Goal: Task Accomplishment & Management: Use online tool/utility

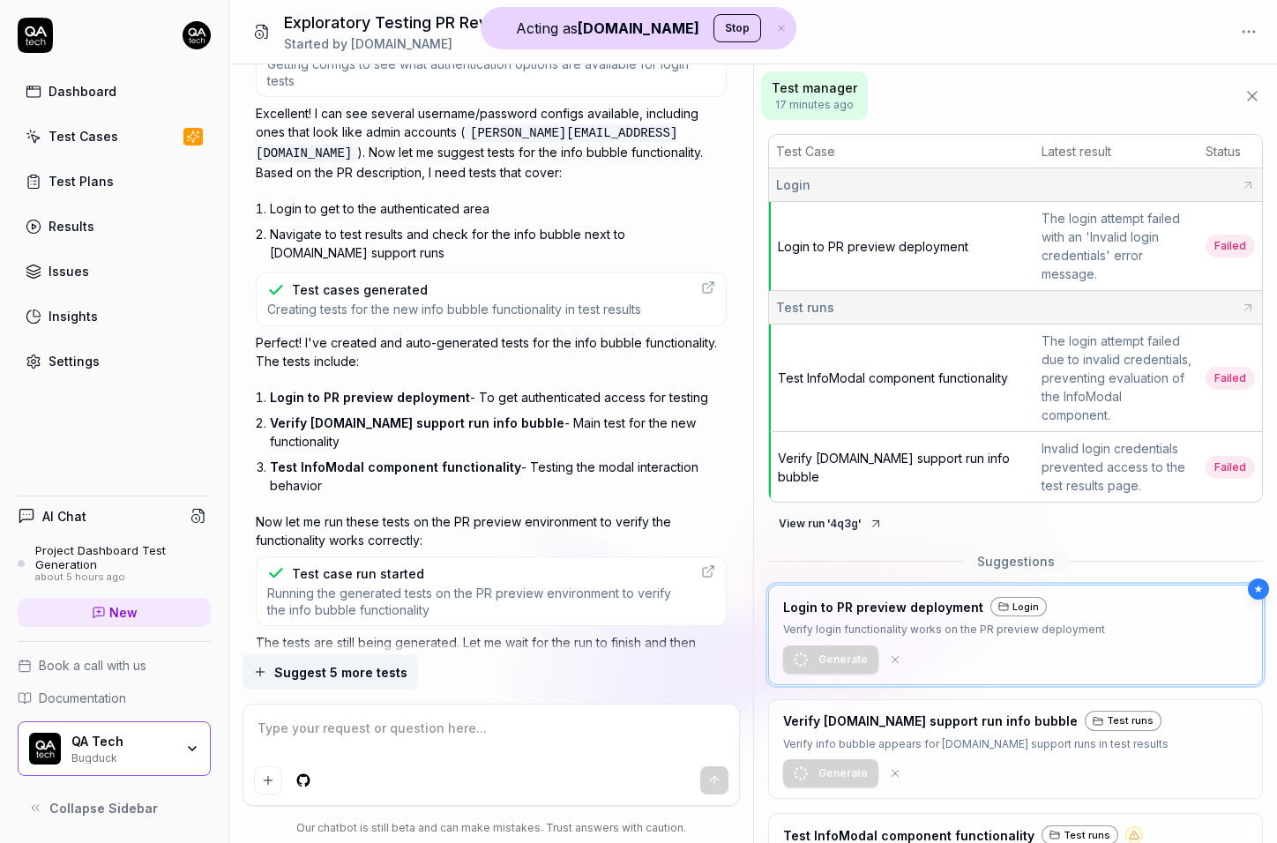
scroll to position [1158, 0]
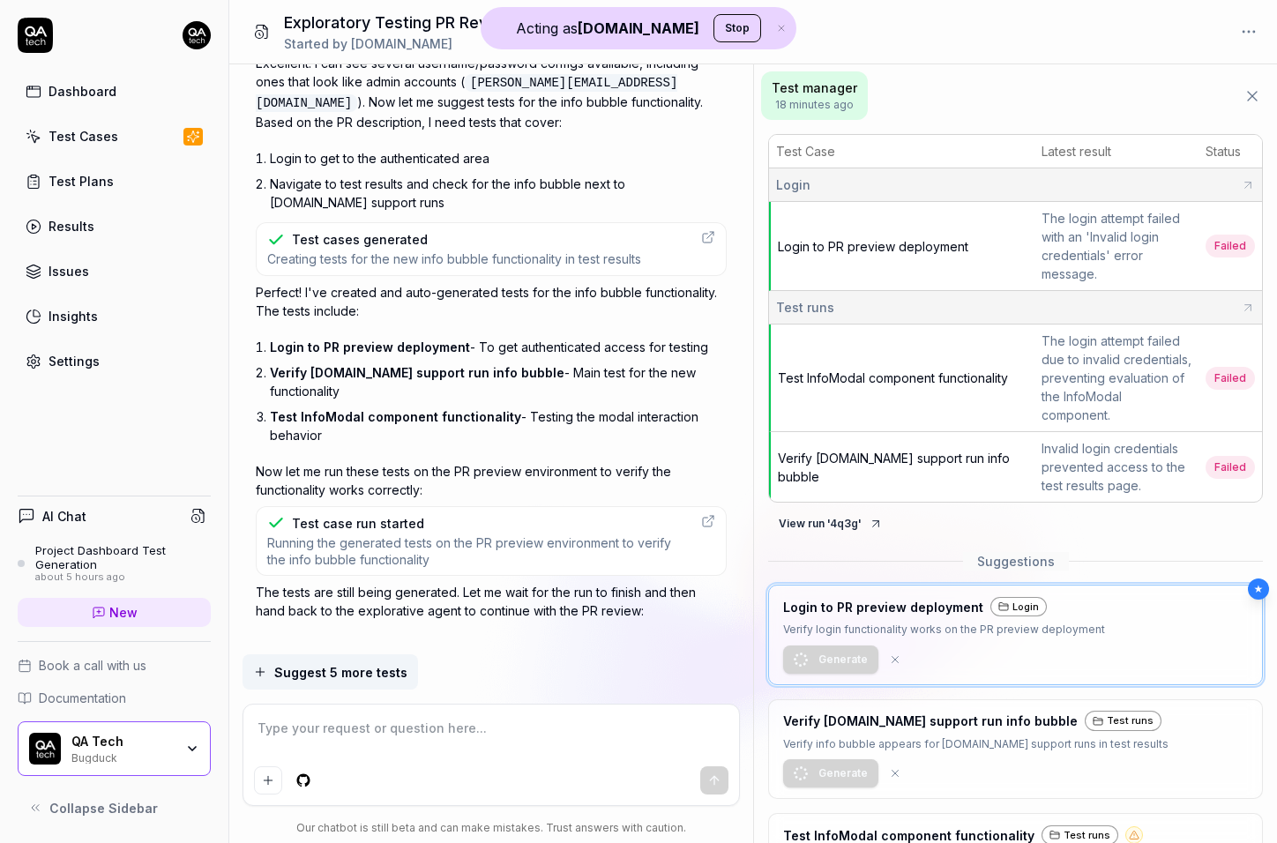
click at [404, 583] on p "The tests are still being generated. Let me wait for the run to finish and then…" at bounding box center [491, 601] width 471 height 37
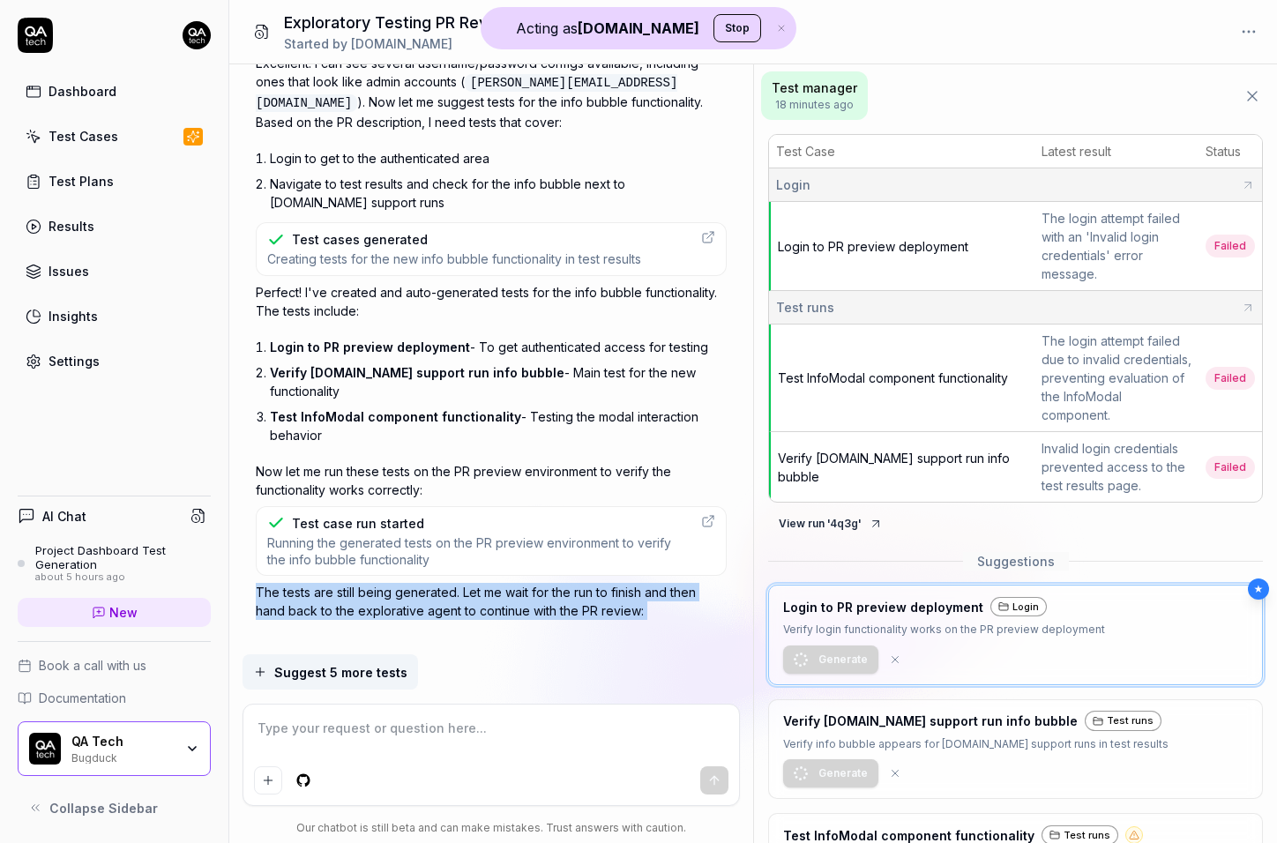
click at [404, 583] on p "The tests are still being generated. Let me wait for the run to finish and then…" at bounding box center [491, 601] width 471 height 37
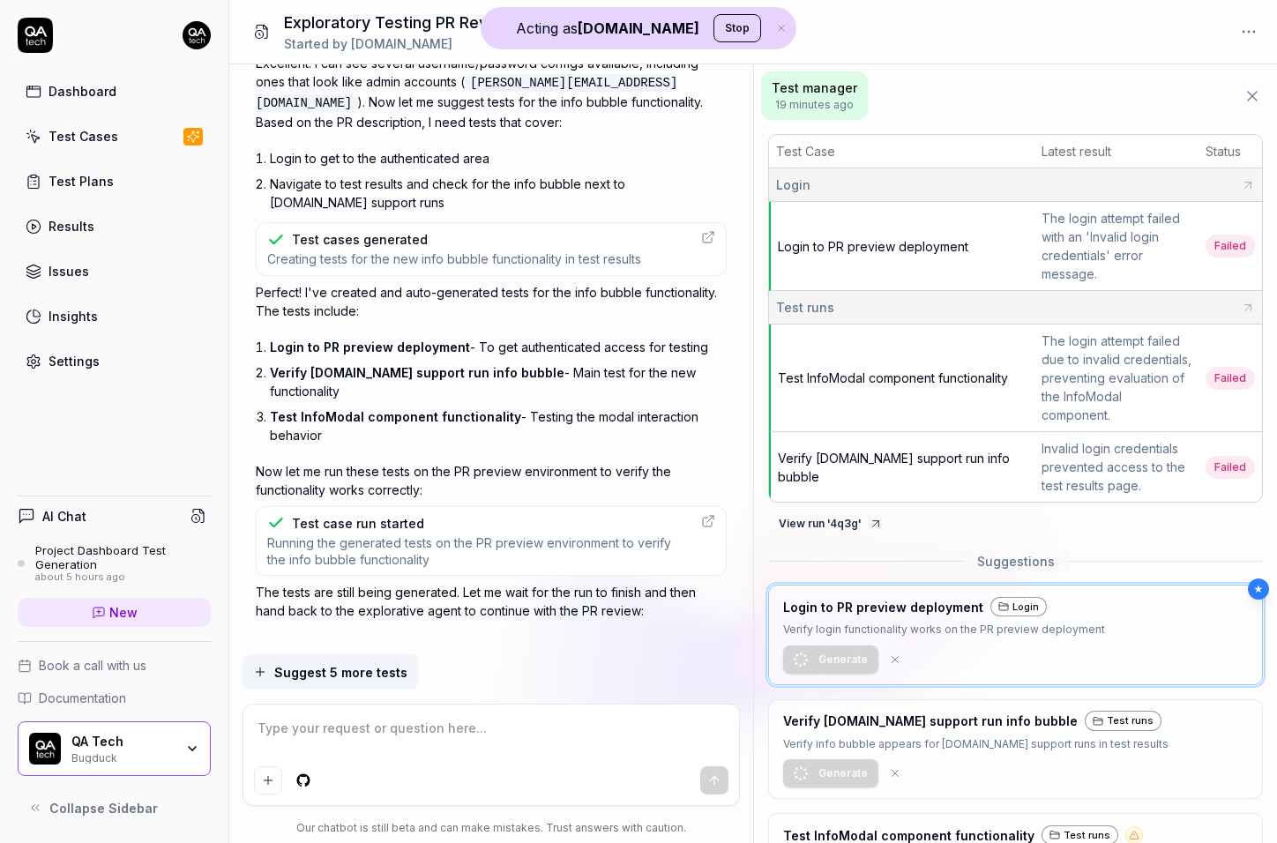
click at [396, 431] on div "Perfect! I've created and auto-generated tests for the info bubble functionalit…" at bounding box center [491, 391] width 471 height 216
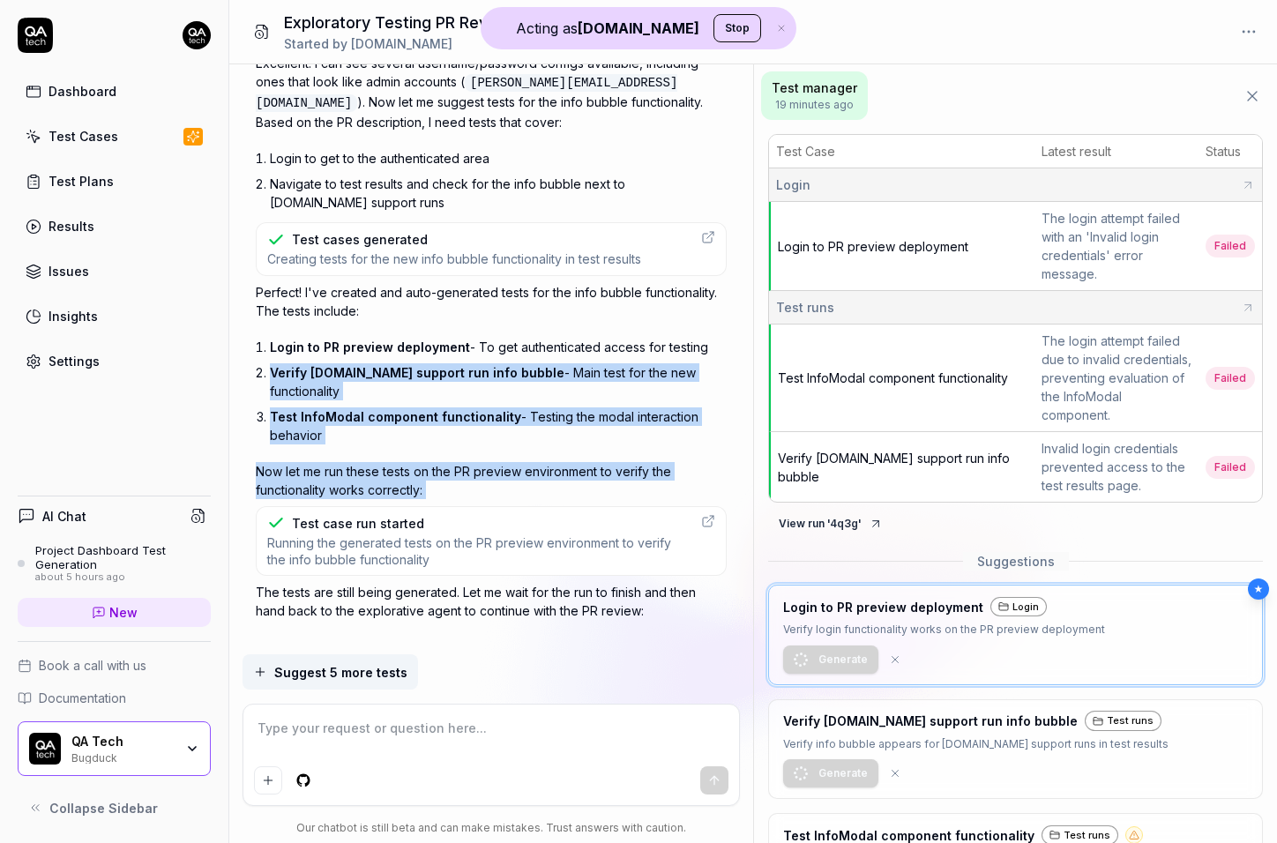
drag, startPoint x: 396, startPoint y: 431, endPoint x: 408, endPoint y: 362, distance: 70.8
click at [408, 362] on div "Perfect! I've created and auto-generated tests for the info bubble functionalit…" at bounding box center [491, 391] width 471 height 216
click at [408, 365] on span "Verify [DOMAIN_NAME] support run info bubble" at bounding box center [417, 372] width 295 height 15
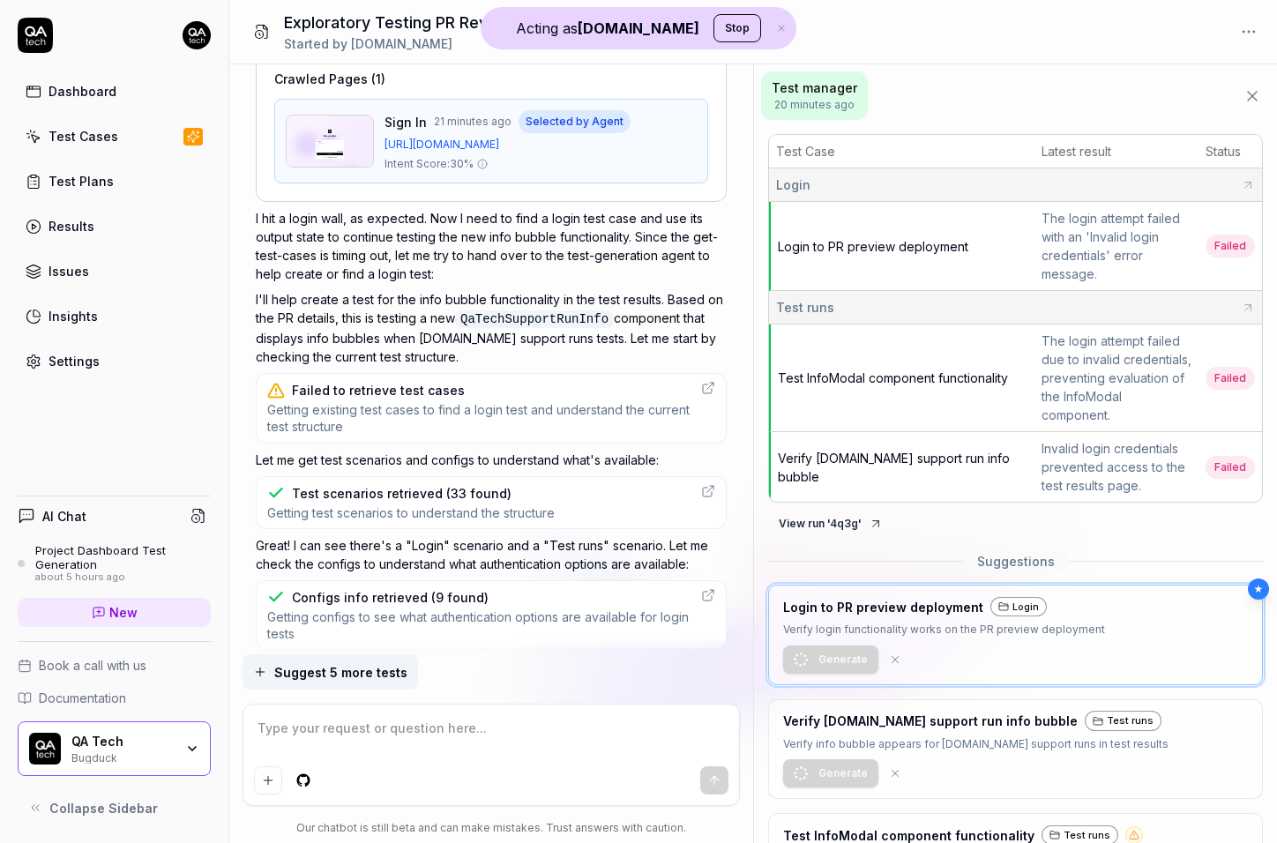
scroll to position [572, 0]
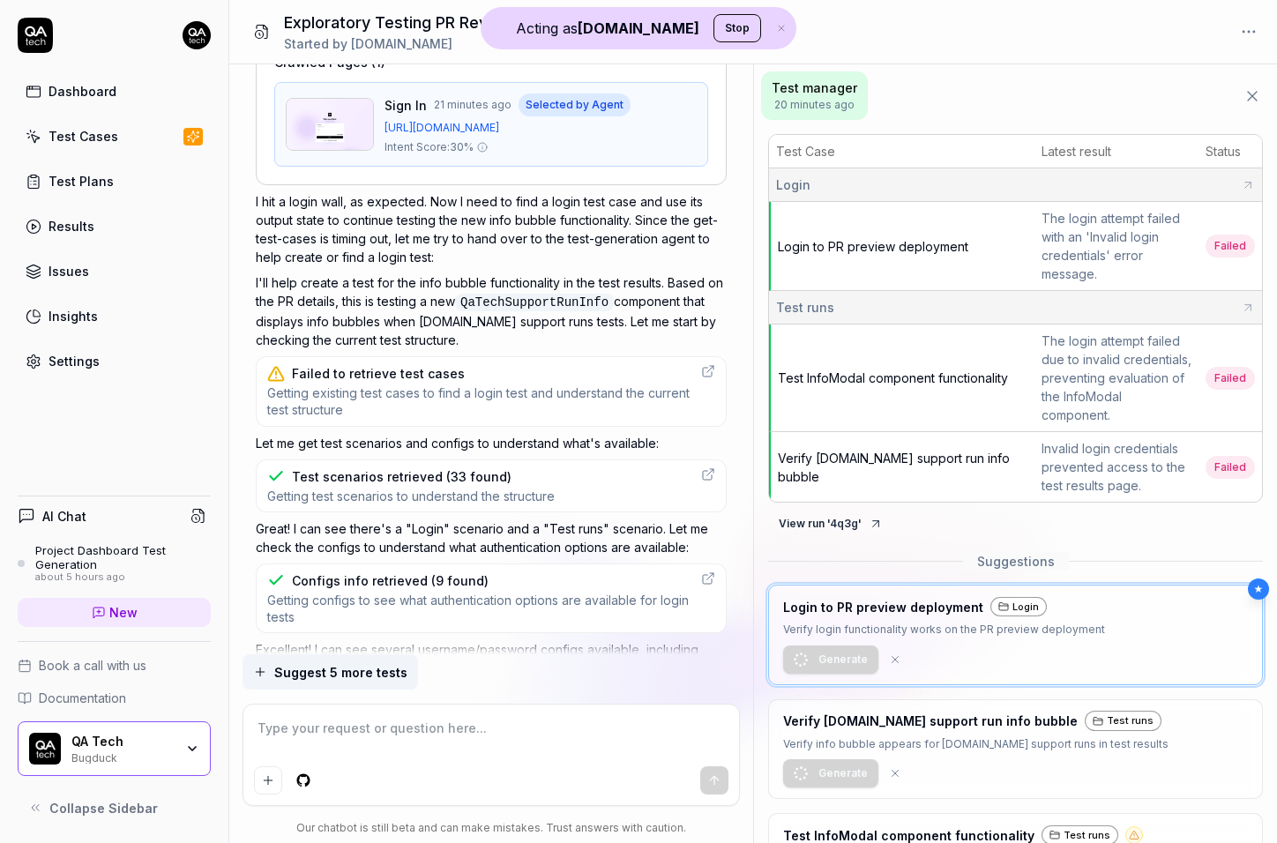
click at [428, 401] on span "Getting existing test cases to find a login test and understand the current tes…" at bounding box center [478, 402] width 423 height 34
click at [423, 473] on div "Test scenarios retrieved (33 found)" at bounding box center [402, 477] width 220 height 19
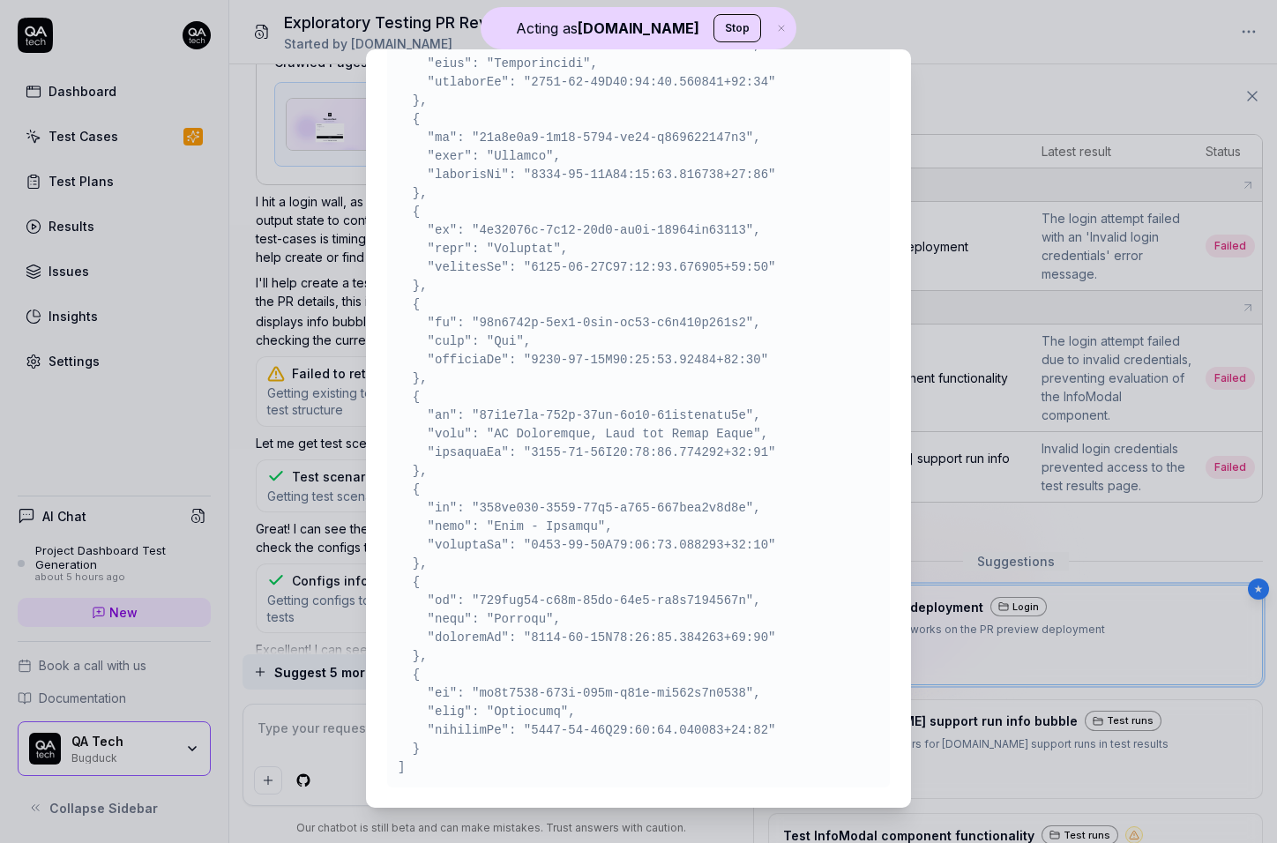
scroll to position [14, 0]
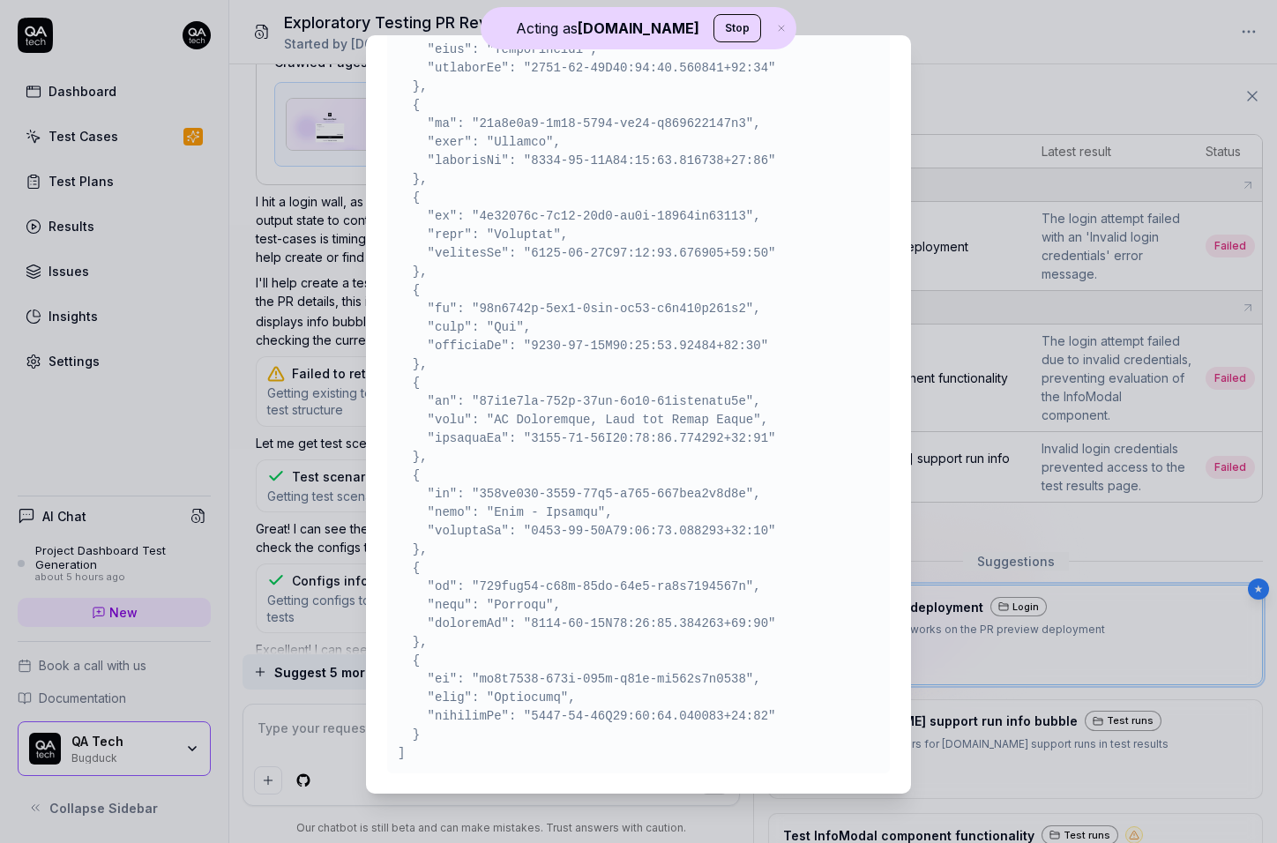
click at [331, 426] on div "​ Tool: get-test-scenarios Test scenarios retrieved Super Admin Only This detai…" at bounding box center [639, 414] width 616 height 801
click at [331, 427] on div "​ Tool: get-test-scenarios Test scenarios retrieved Super Admin Only This detai…" at bounding box center [639, 414] width 616 height 801
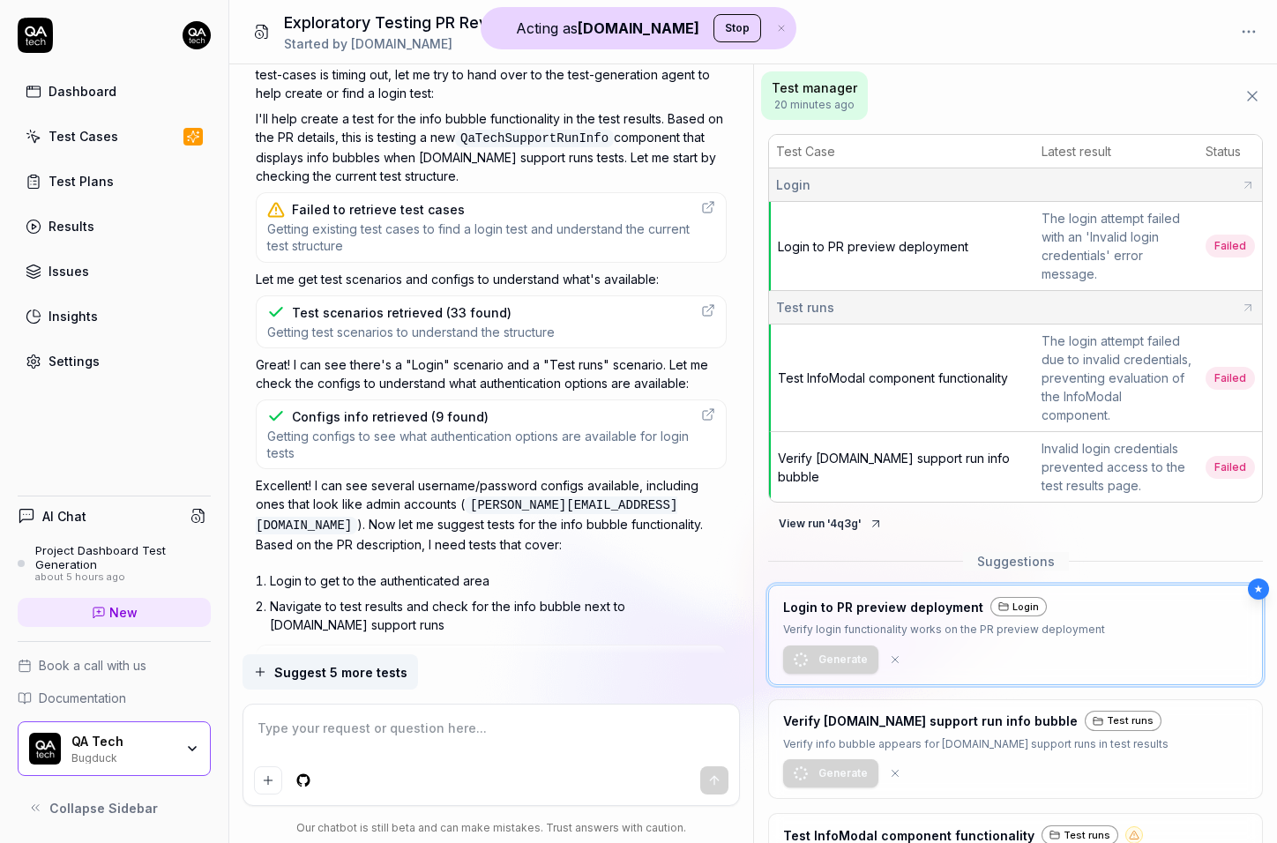
scroll to position [744, 0]
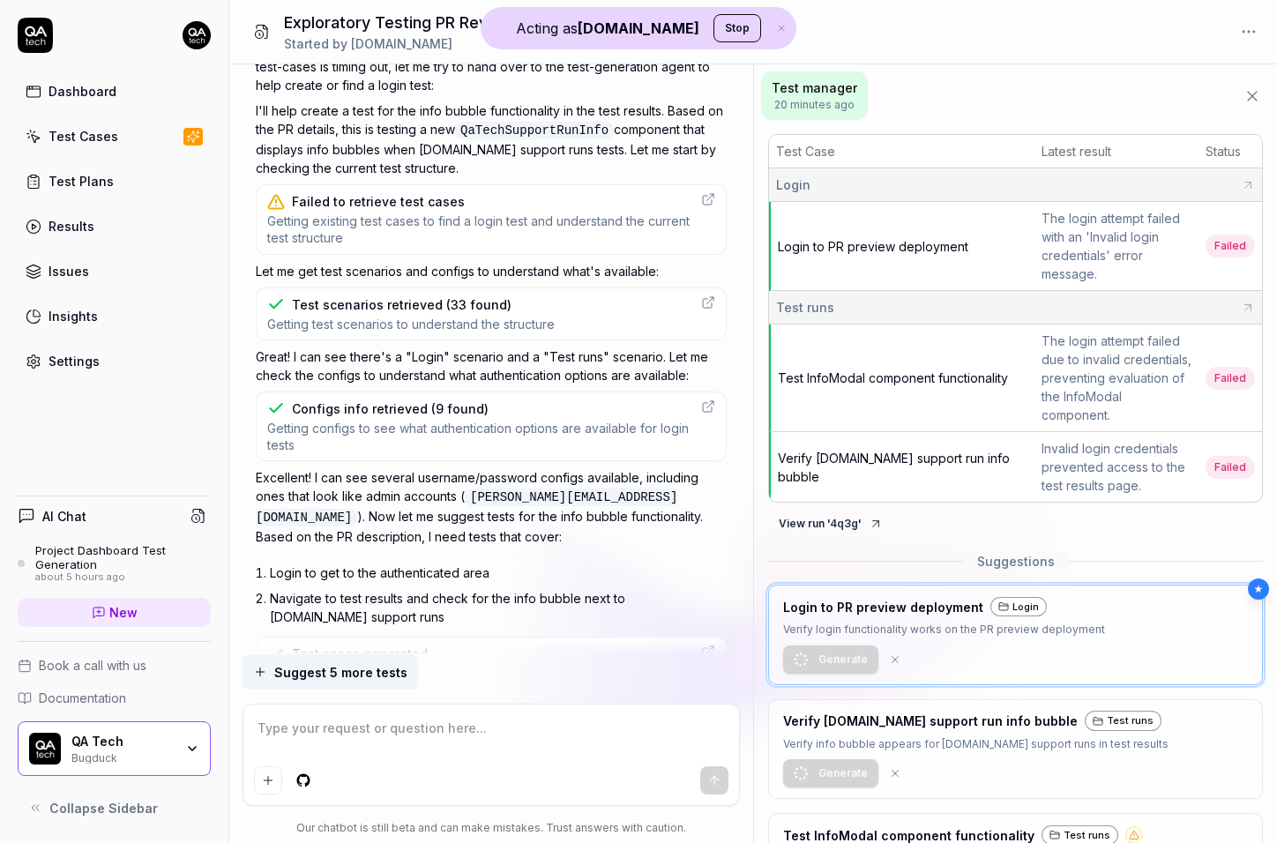
click at [421, 220] on span "Getting existing test cases to find a login test and understand the current tes…" at bounding box center [478, 230] width 423 height 34
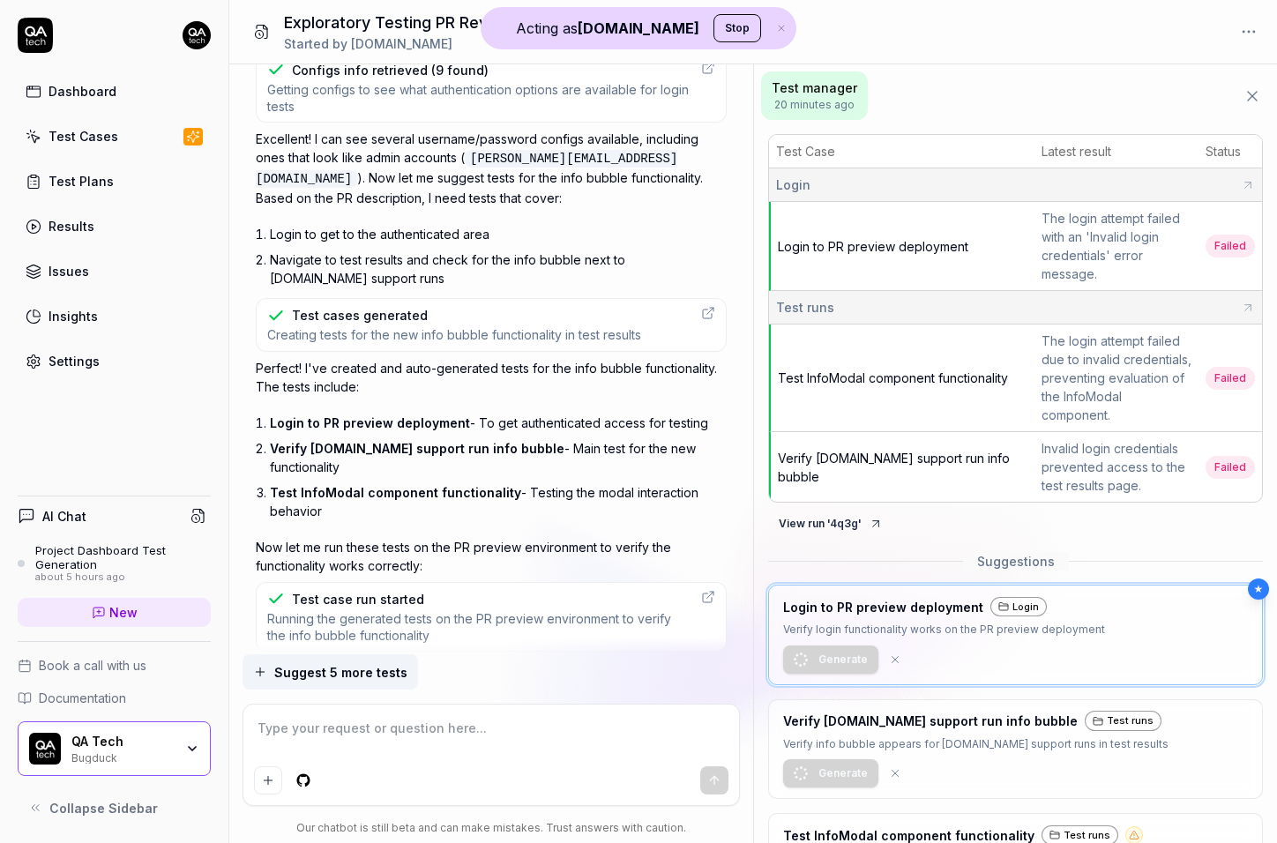
scroll to position [1158, 0]
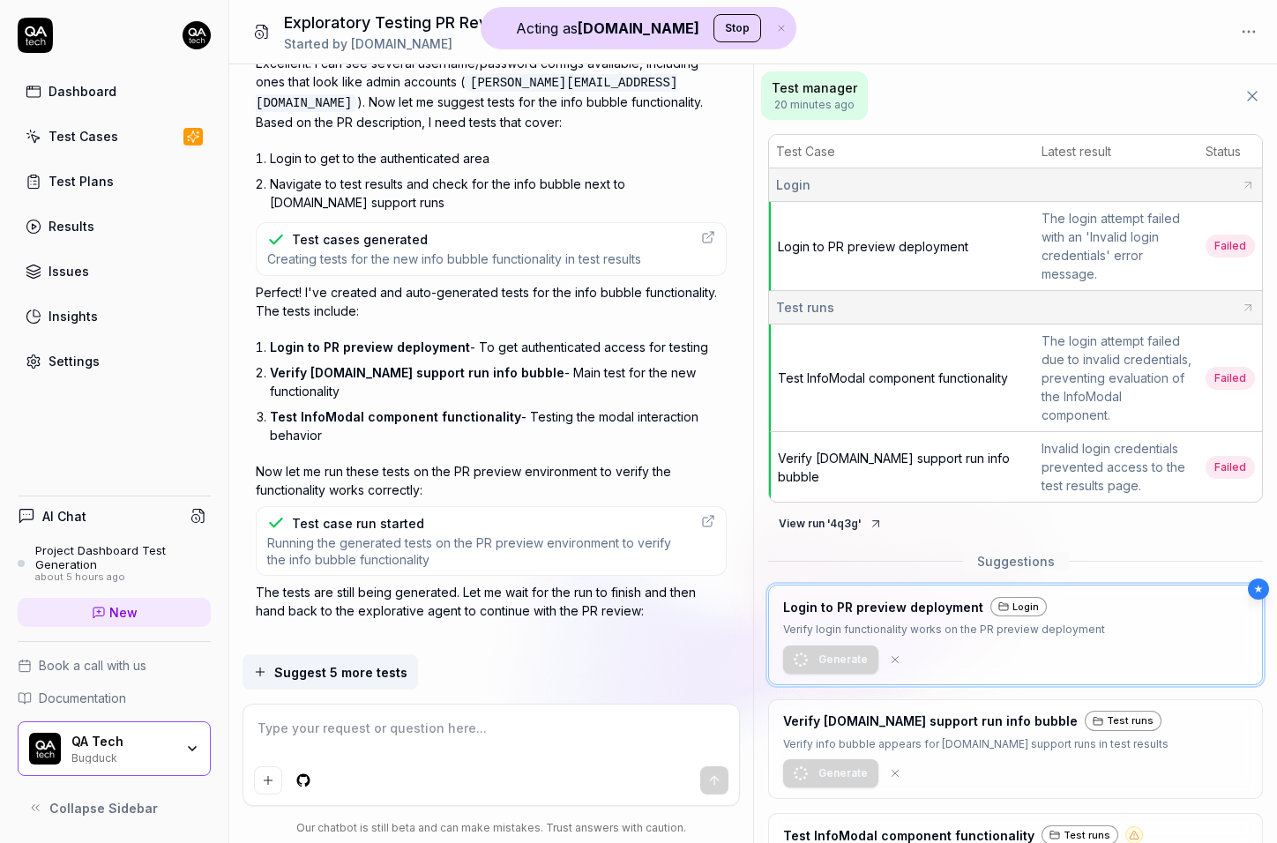
click at [442, 222] on div "Test cases generated Creating tests for the new info bubble functionality in te…" at bounding box center [491, 248] width 471 height 53
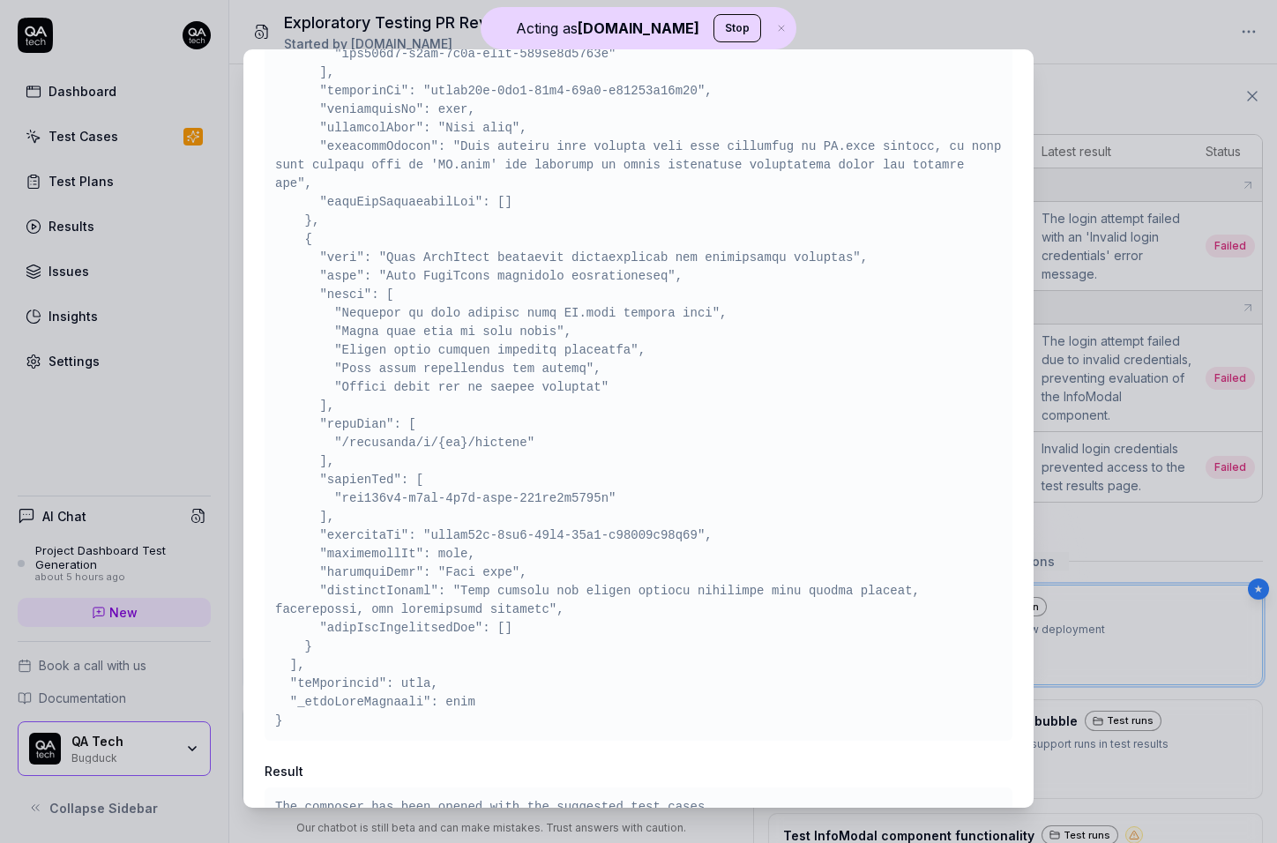
scroll to position [1045, 0]
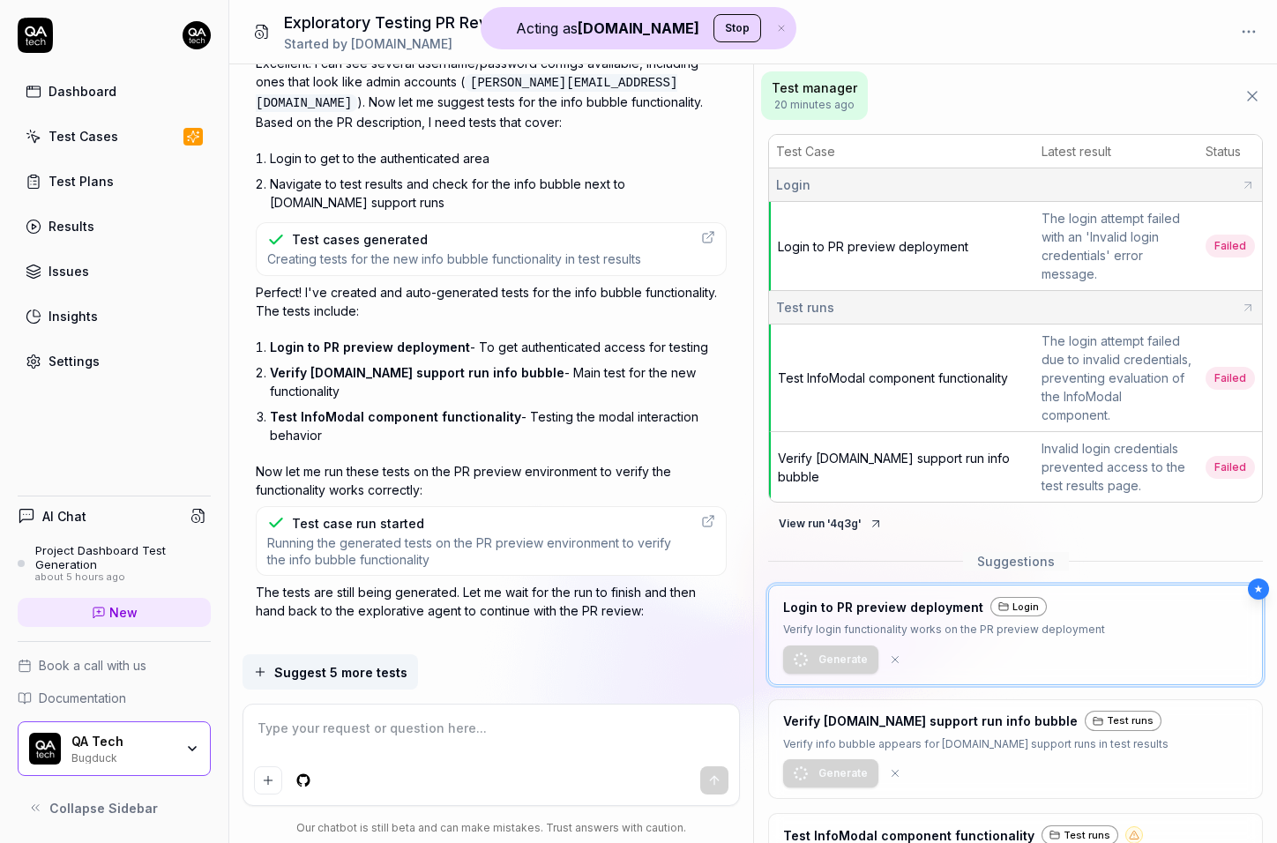
click at [460, 514] on div "Test case run started" at bounding box center [478, 523] width 423 height 19
type textarea "*"
click at [347, 583] on p "The tests are still being generated. Let me wait for the run to finish and then…" at bounding box center [491, 601] width 471 height 37
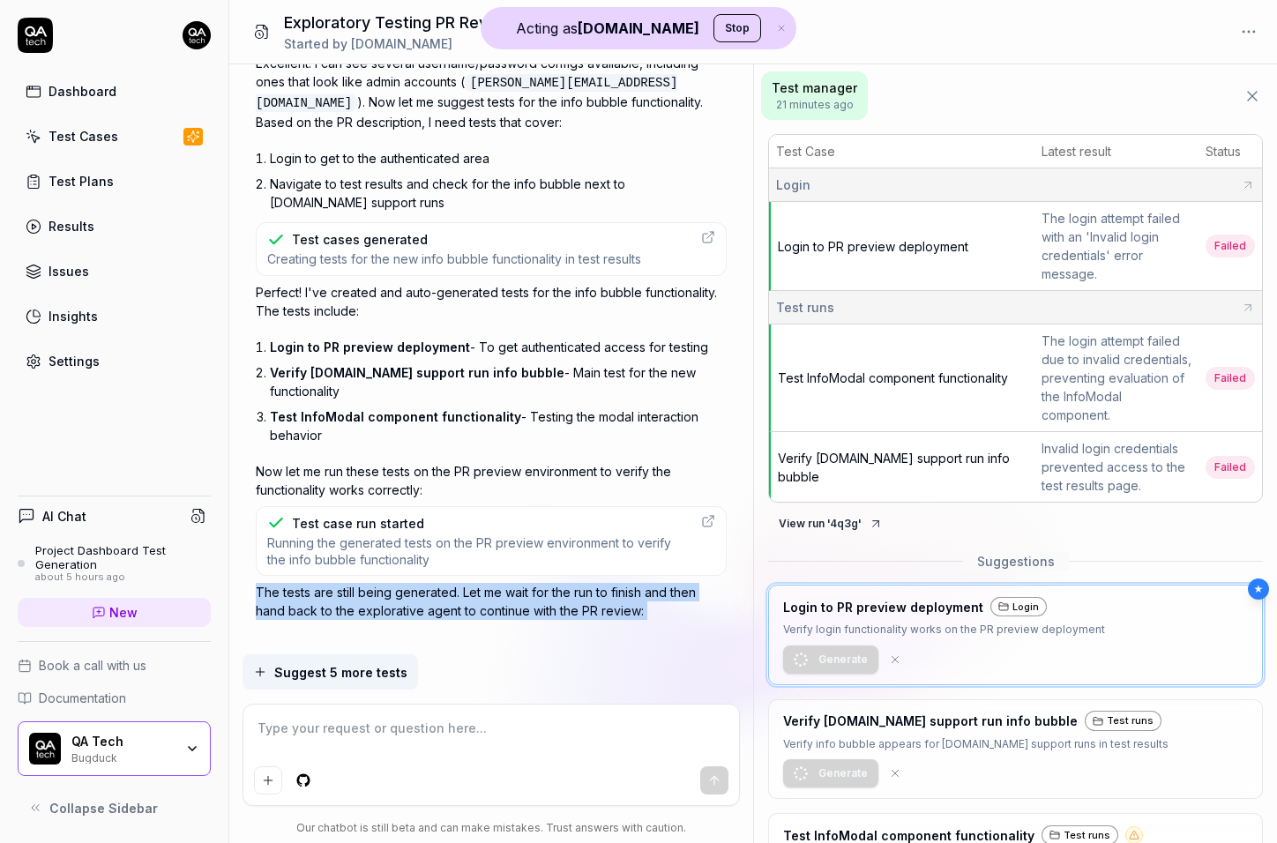
click at [347, 583] on p "The tests are still being generated. Let me wait for the run to finish and then…" at bounding box center [491, 601] width 471 height 37
copy div "The tests are still being generated. Let me wait for the run to finish and then…"
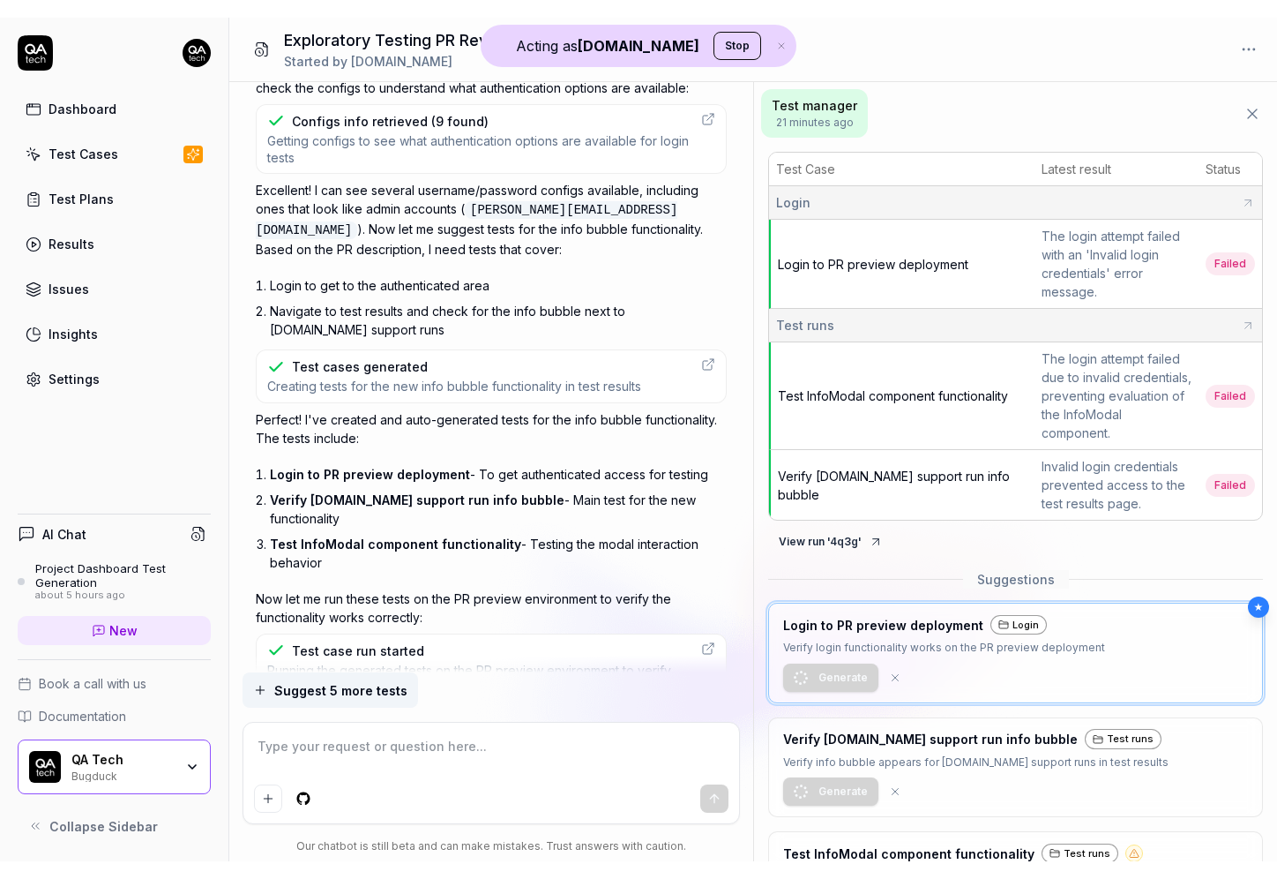
scroll to position [1158, 0]
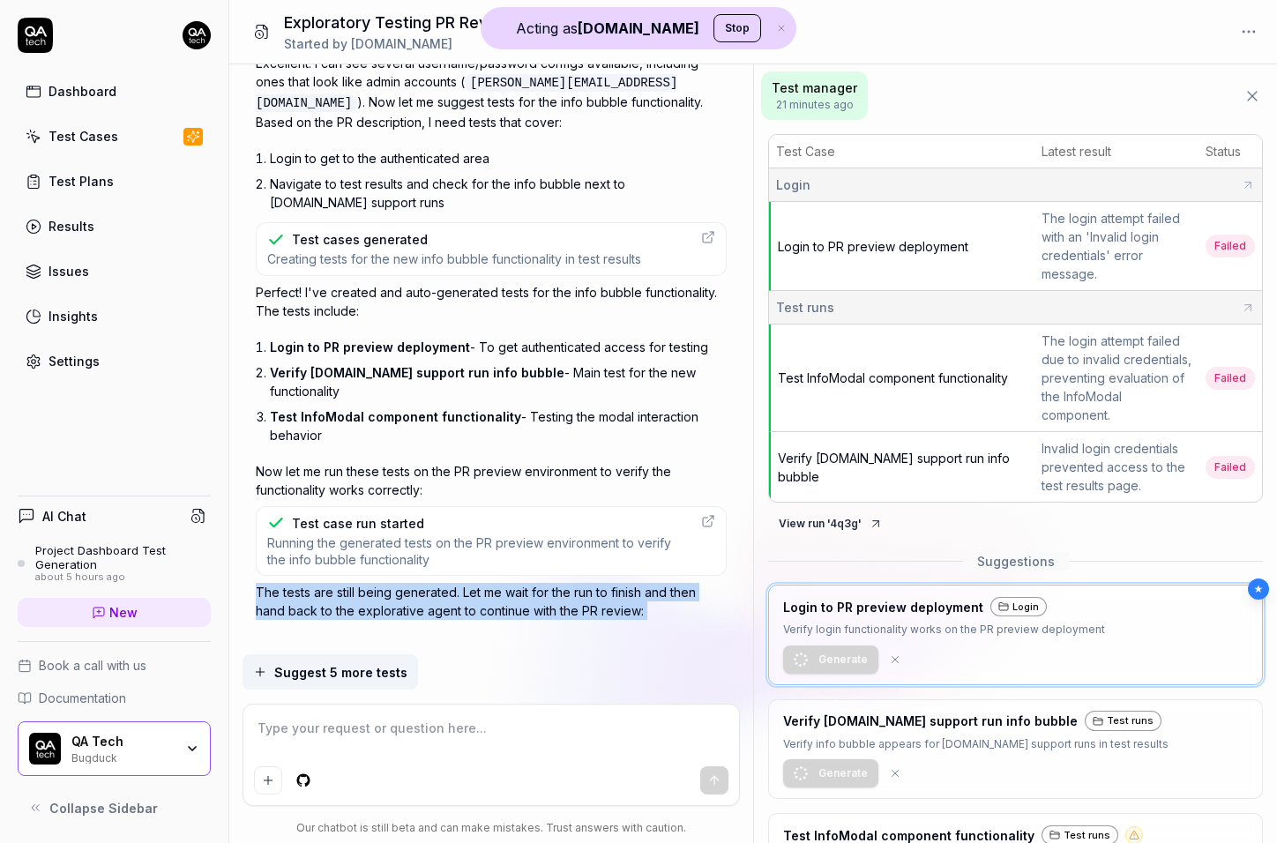
click at [268, 583] on p "The tests are still being generated. Let me wait for the run to finish and then…" at bounding box center [491, 601] width 471 height 37
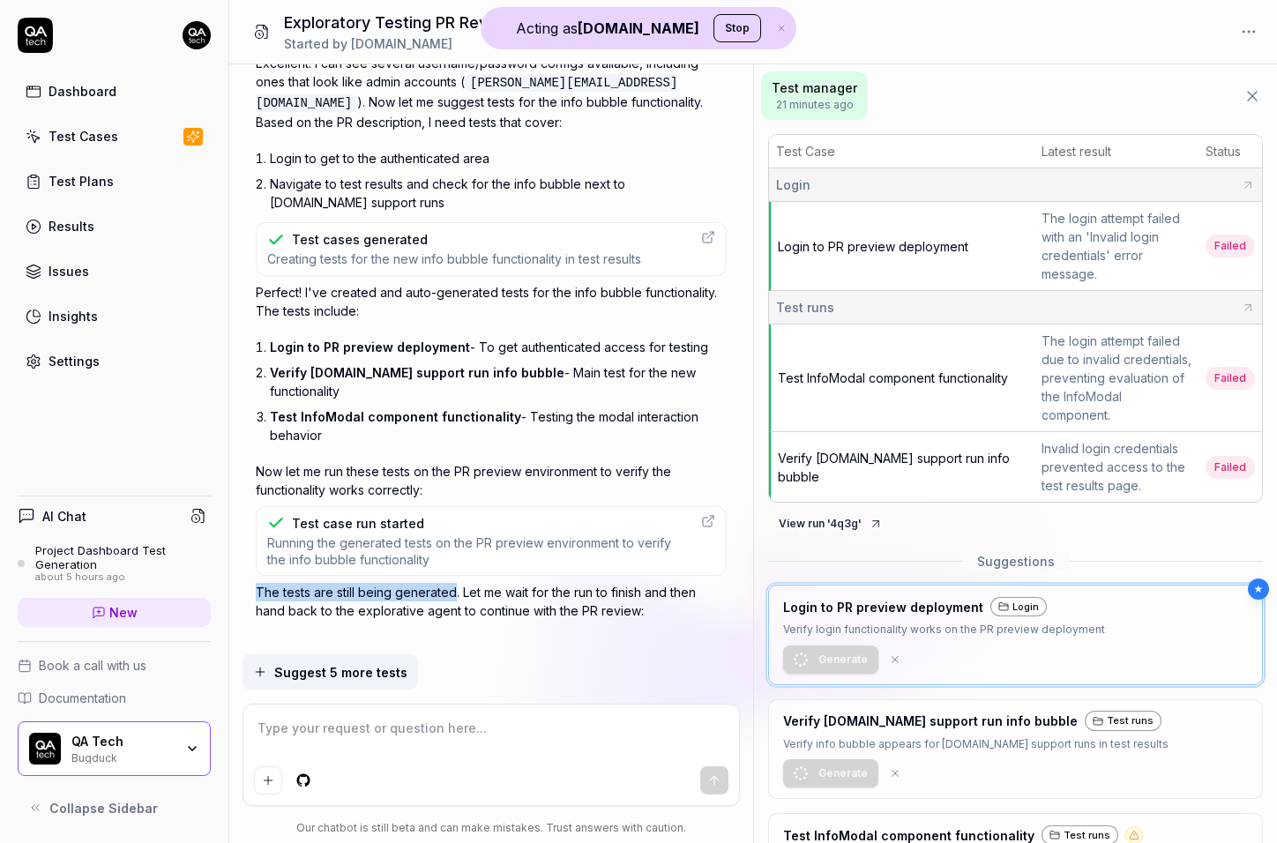
drag, startPoint x: 268, startPoint y: 570, endPoint x: 445, endPoint y: 570, distance: 176.4
click at [445, 583] on p "The tests are still being generated. Let me wait for the run to finish and then…" at bounding box center [491, 601] width 471 height 37
click at [418, 583] on p "The tests are still being generated. Let me wait for the run to finish and then…" at bounding box center [491, 601] width 471 height 37
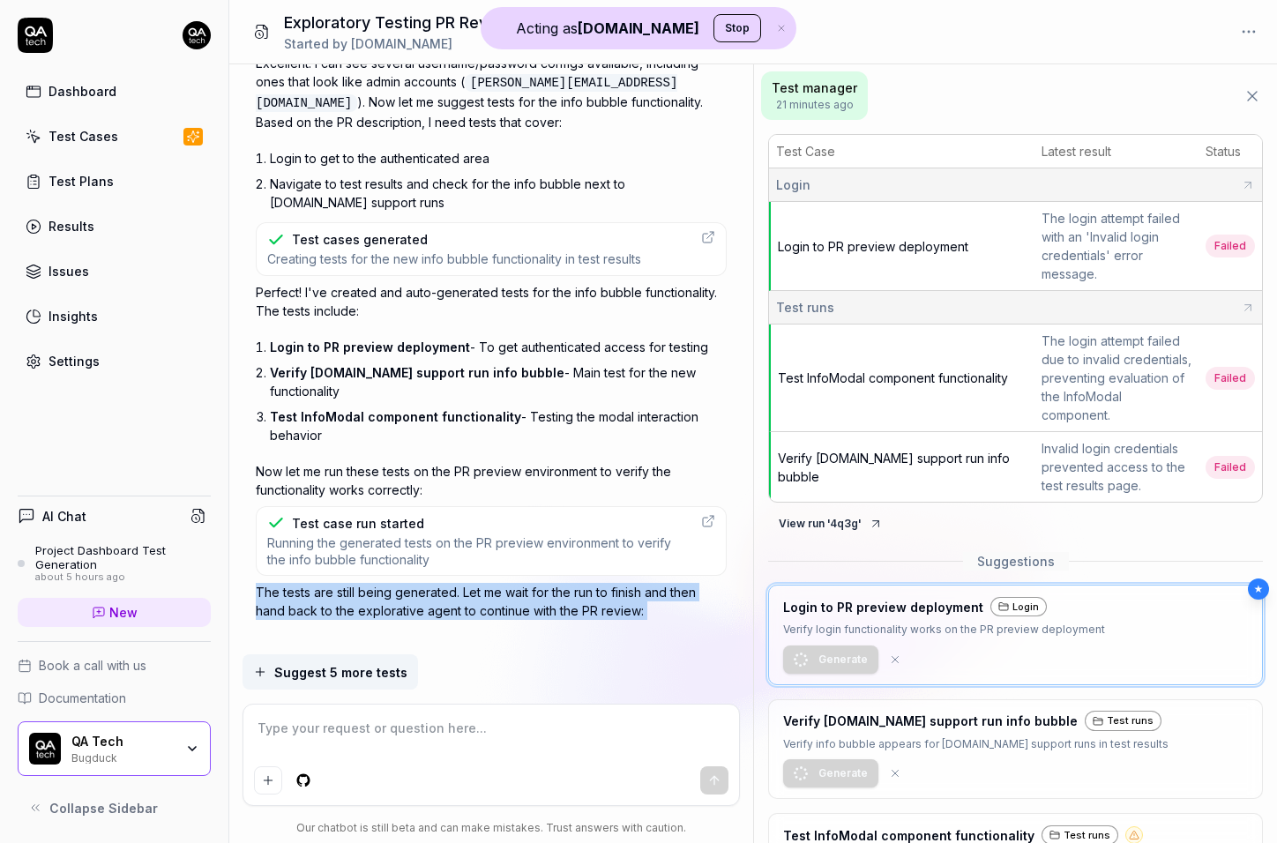
click at [418, 583] on p "The tests are still being generated. Let me wait for the run to finish and then…" at bounding box center [491, 601] width 471 height 37
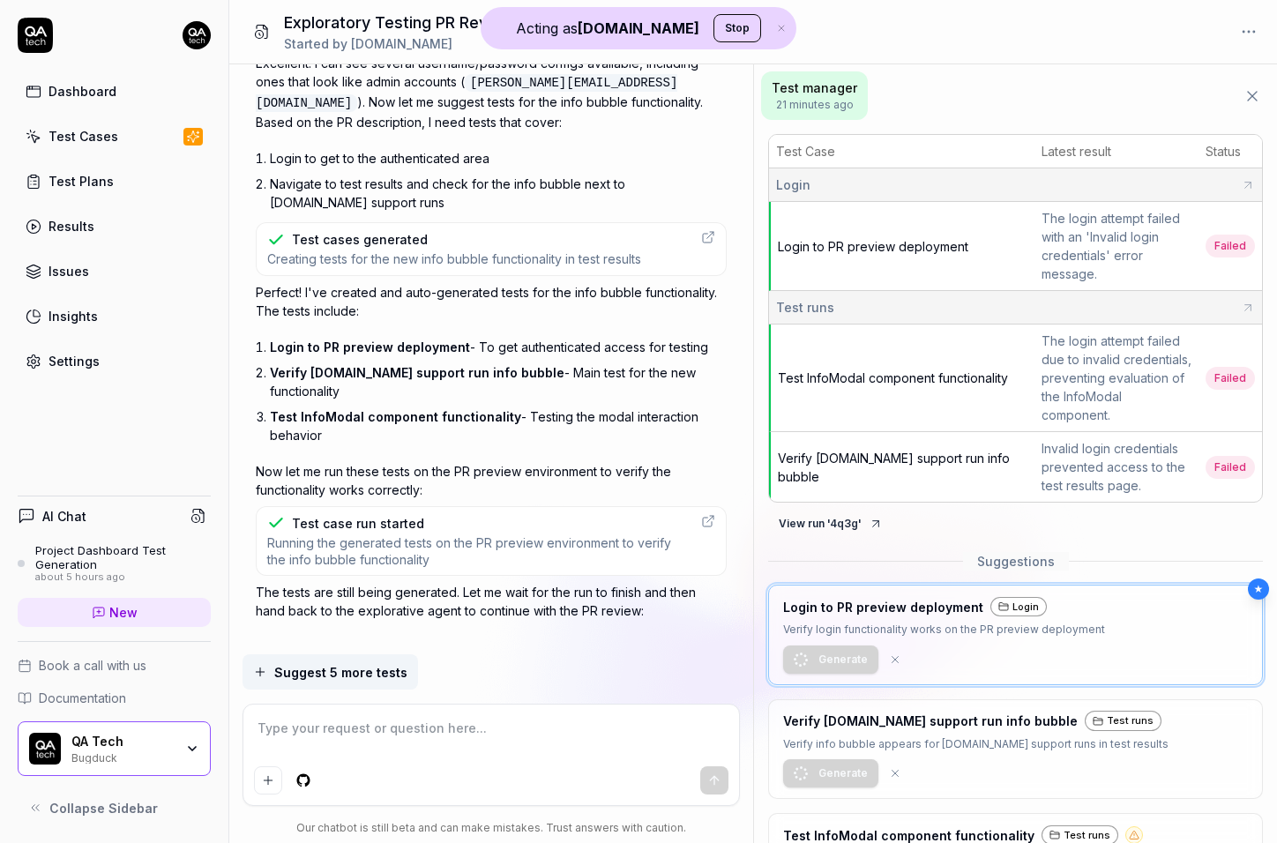
click at [401, 506] on div "Test case run started Running the generated tests on the PR preview environment…" at bounding box center [491, 541] width 471 height 71
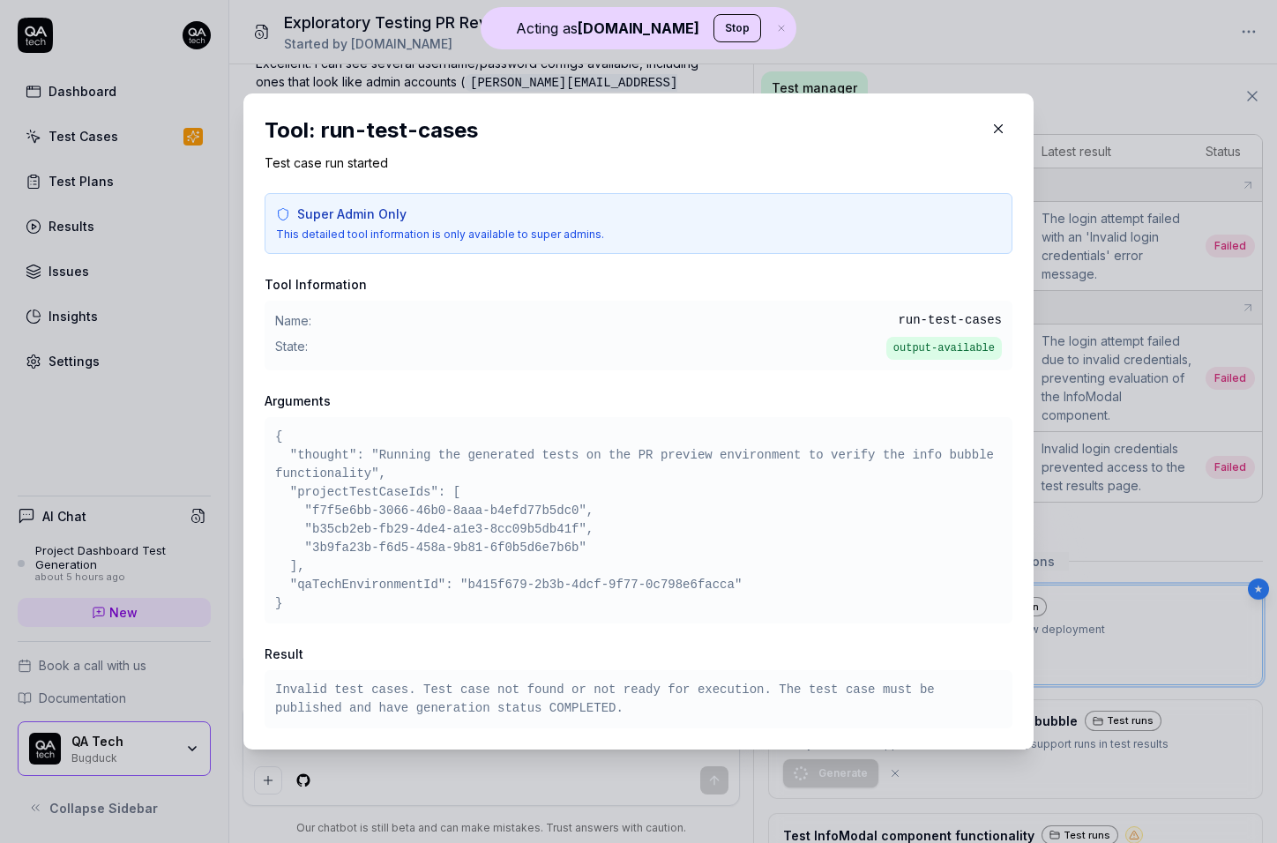
click at [296, 693] on pre "Invalid test cases. Test case not found or not ready for execution. The test ca…" at bounding box center [638, 699] width 727 height 37
drag, startPoint x: 296, startPoint y: 693, endPoint x: 467, endPoint y: 693, distance: 171.1
click at [467, 693] on pre "Invalid test cases. Test case not found or not ready for execution. The test ca…" at bounding box center [638, 699] width 727 height 37
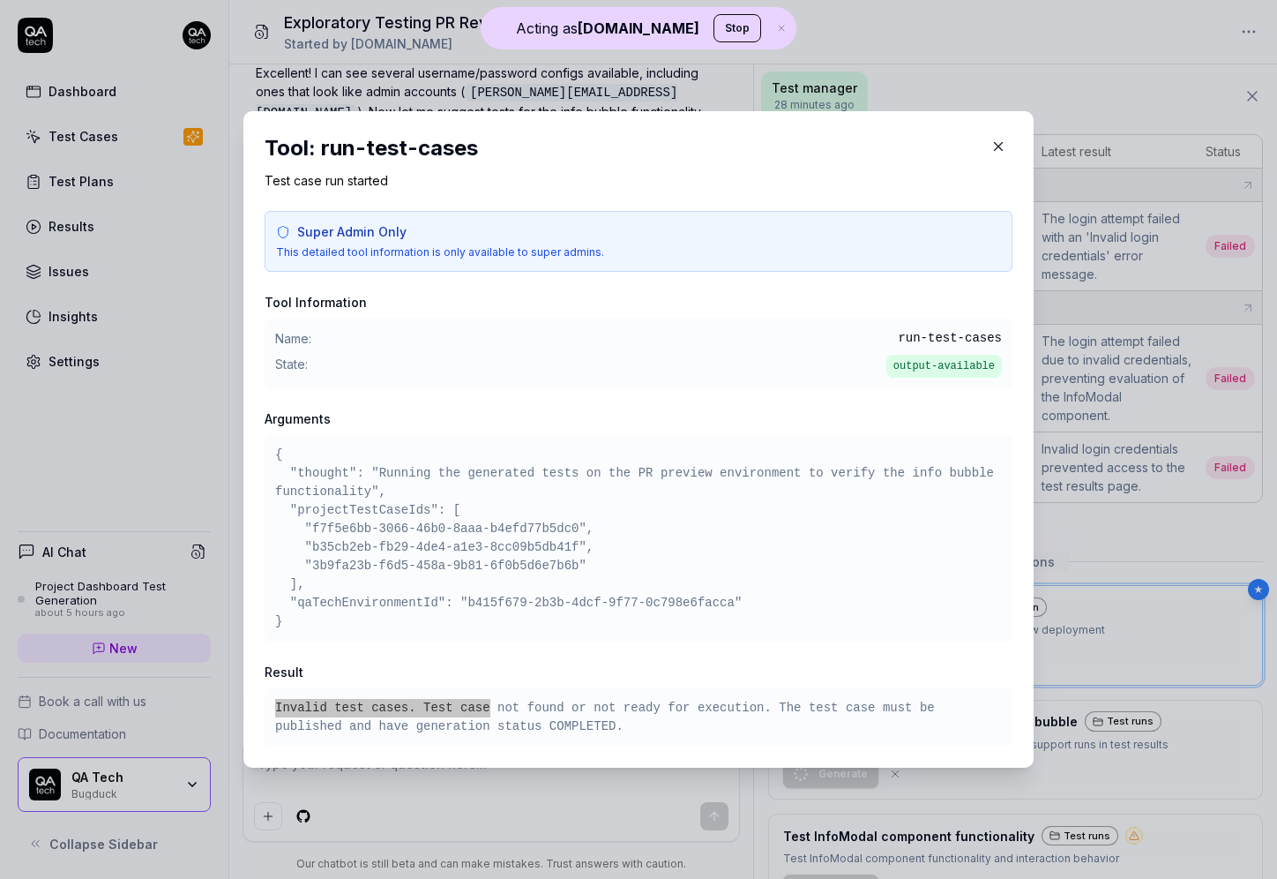
scroll to position [1017, 0]
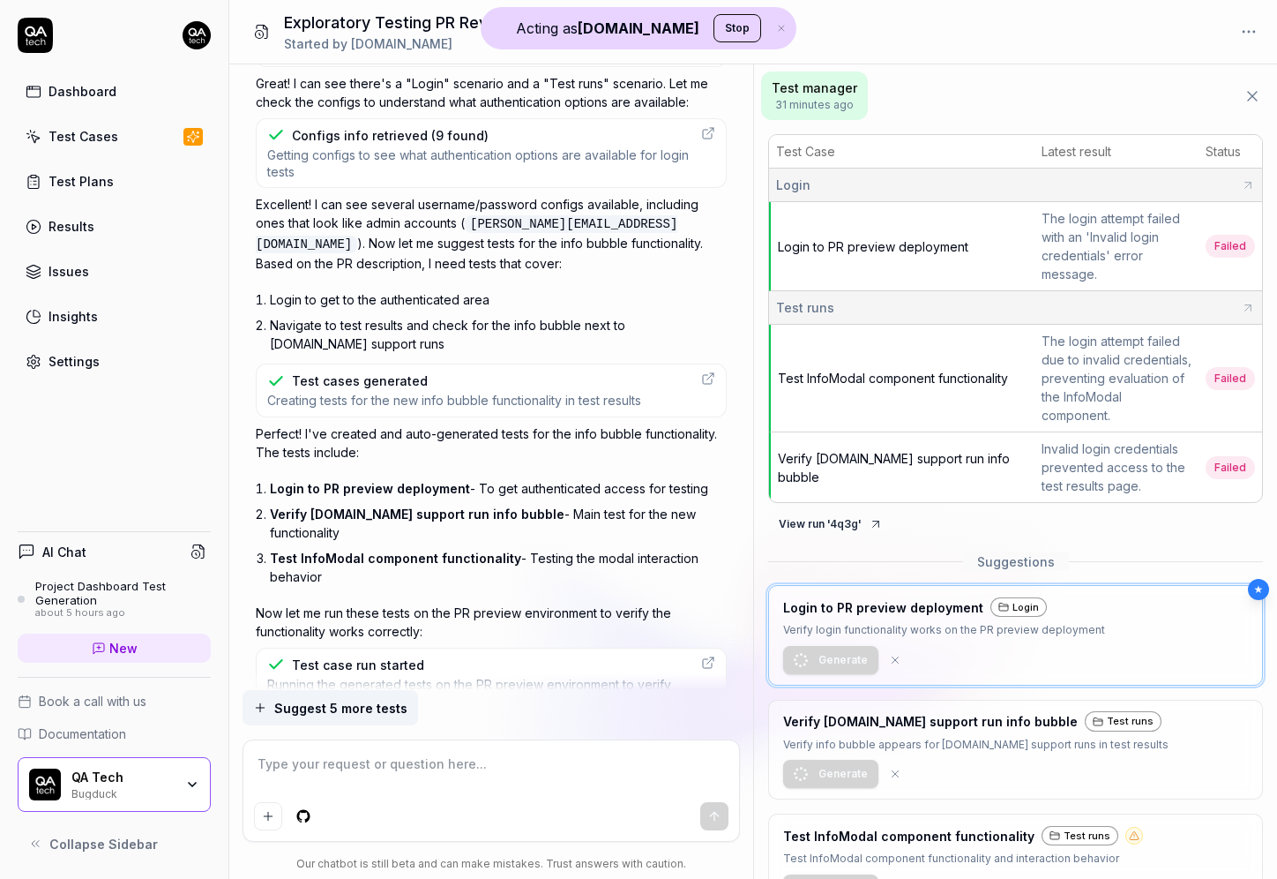
type textarea "*"
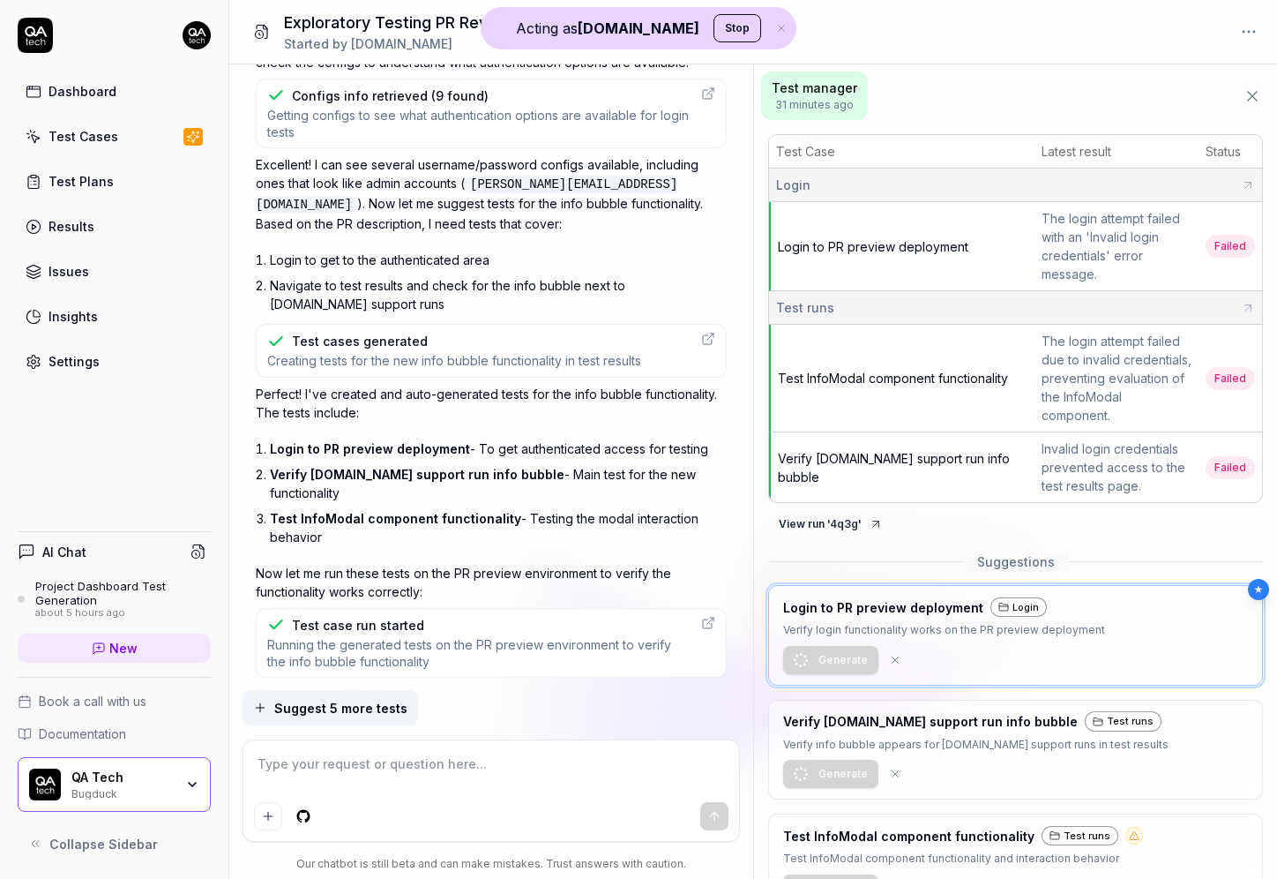
scroll to position [1123, 0]
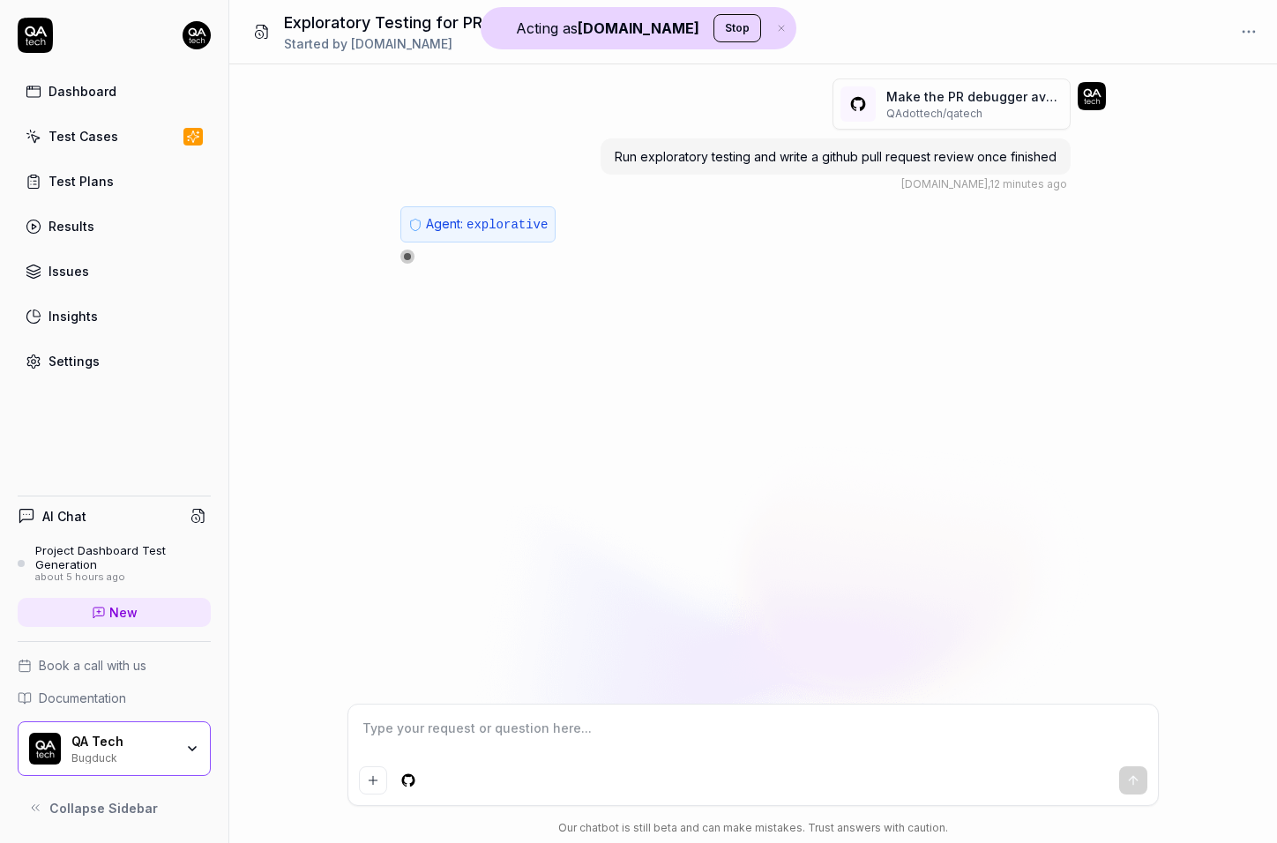
click at [517, 248] on div "Agent: explorative" at bounding box center [710, 234] width 618 height 57
type textarea "*"
click at [1015, 180] on div "QA.tech , 13 minutes ago" at bounding box center [984, 184] width 167 height 16
click at [1014, 180] on div "QA.tech , 13 minutes ago" at bounding box center [984, 184] width 167 height 16
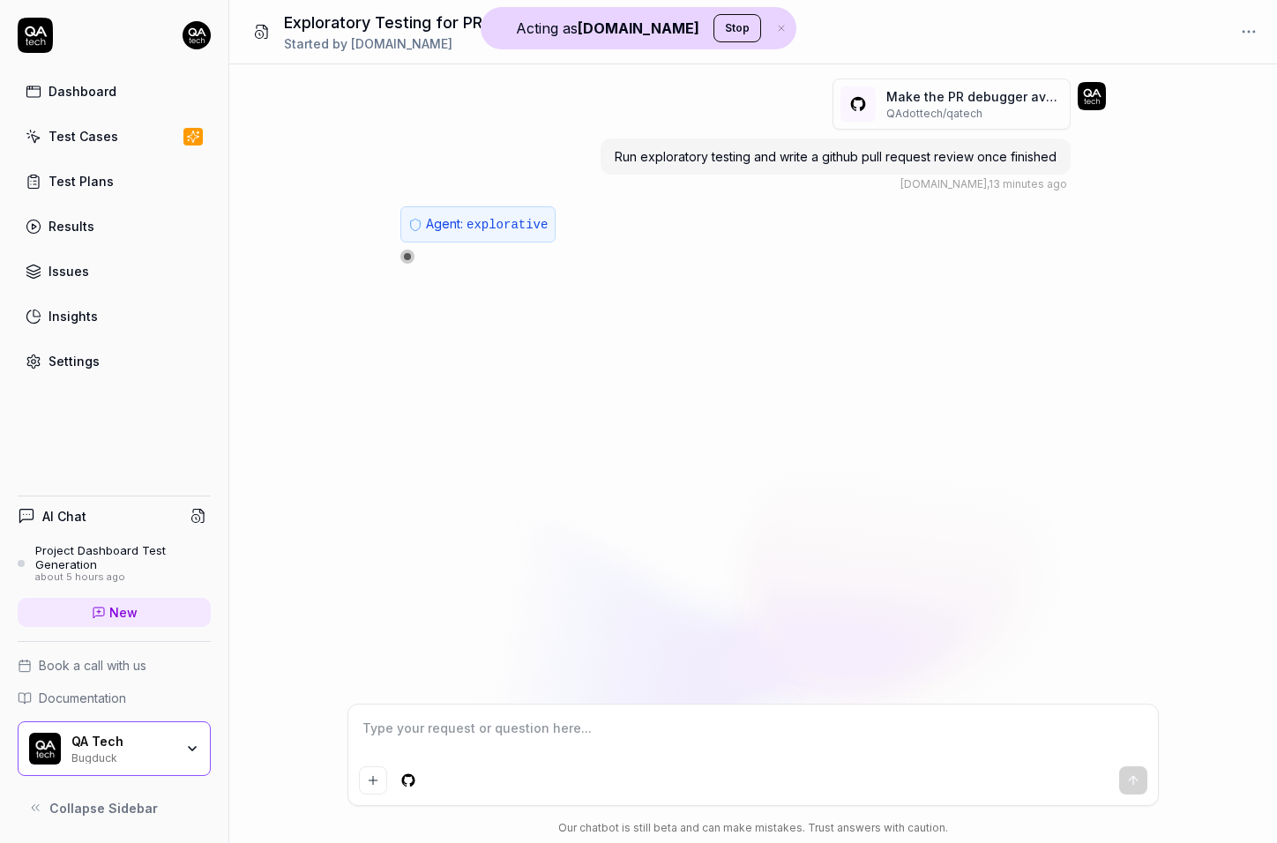
click at [460, 221] on p "Agent: explorative" at bounding box center [487, 224] width 122 height 20
type textarea "*"
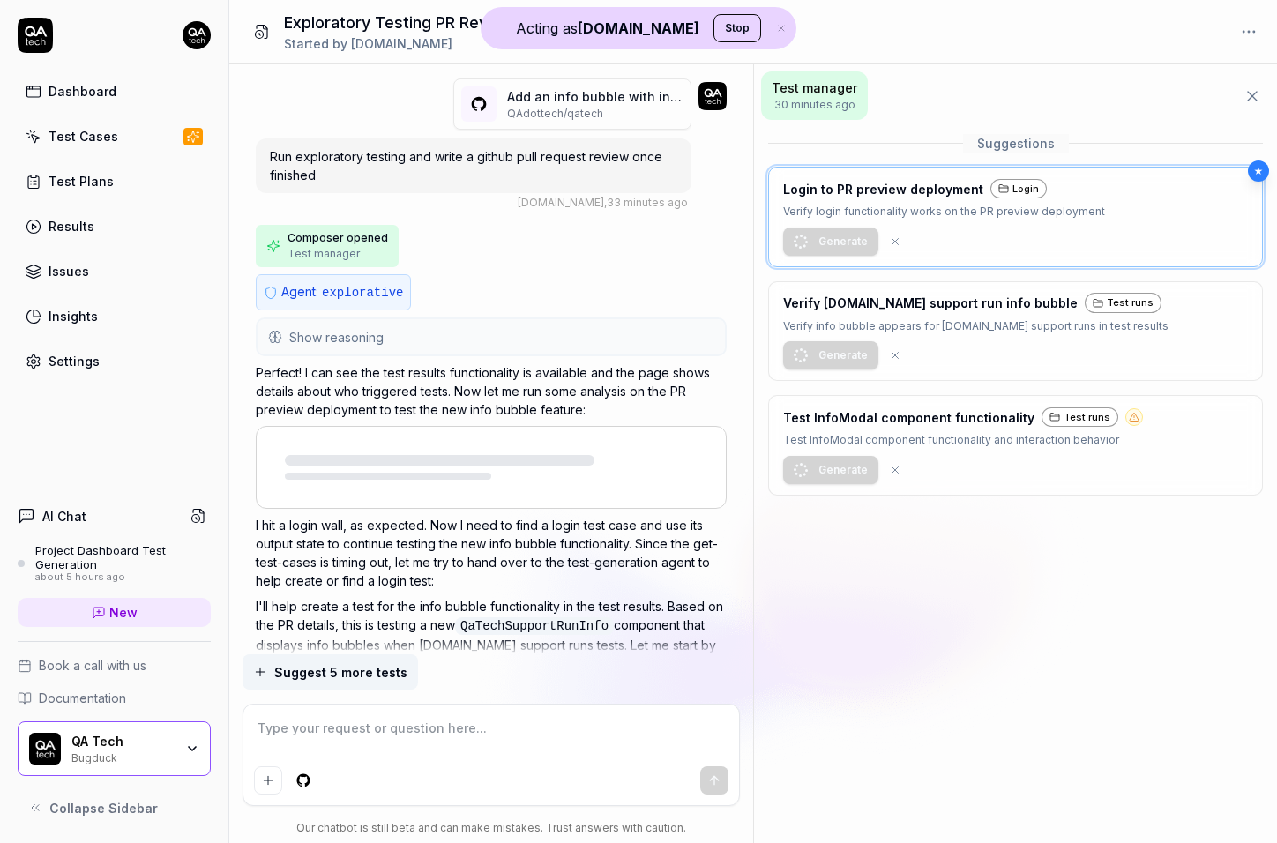
scroll to position [1151, 0]
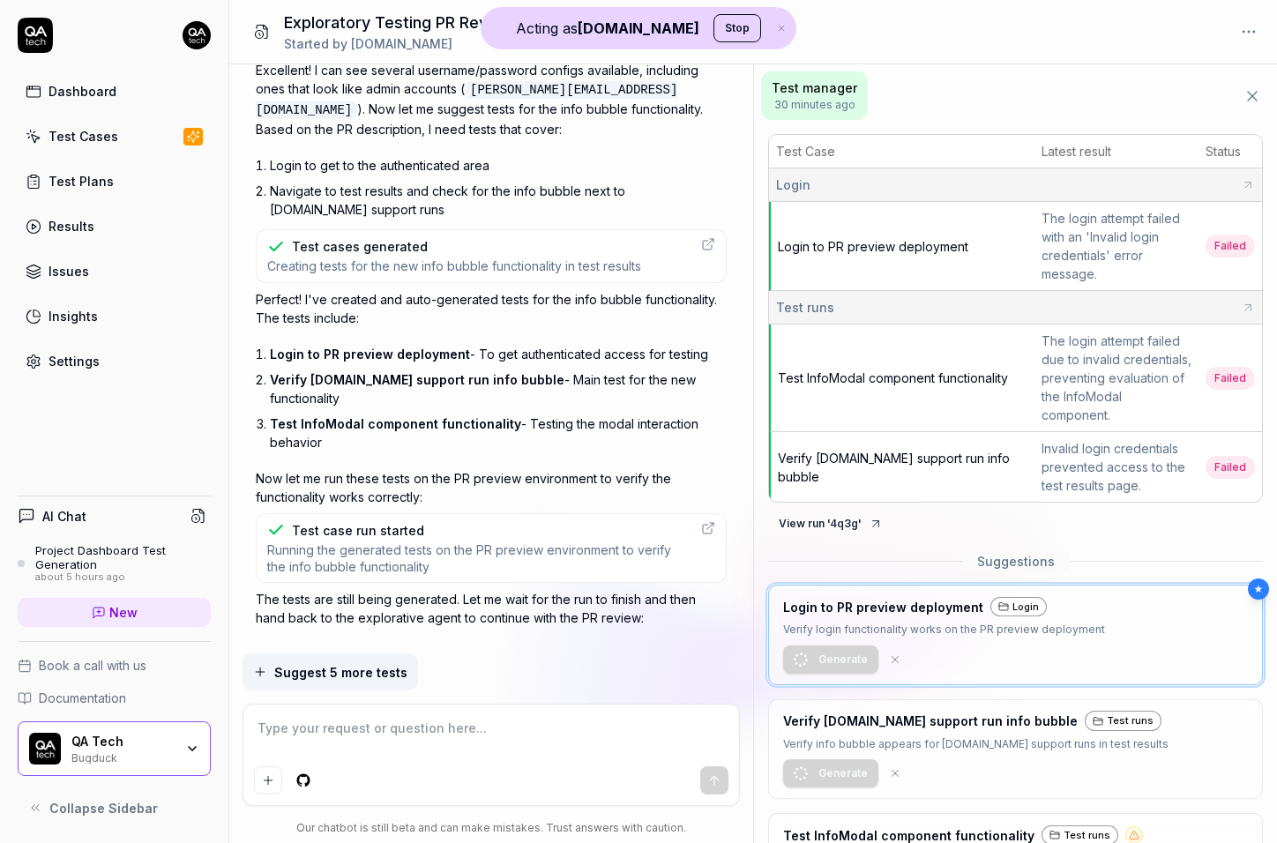
type textarea "*"
